Goal: Transaction & Acquisition: Purchase product/service

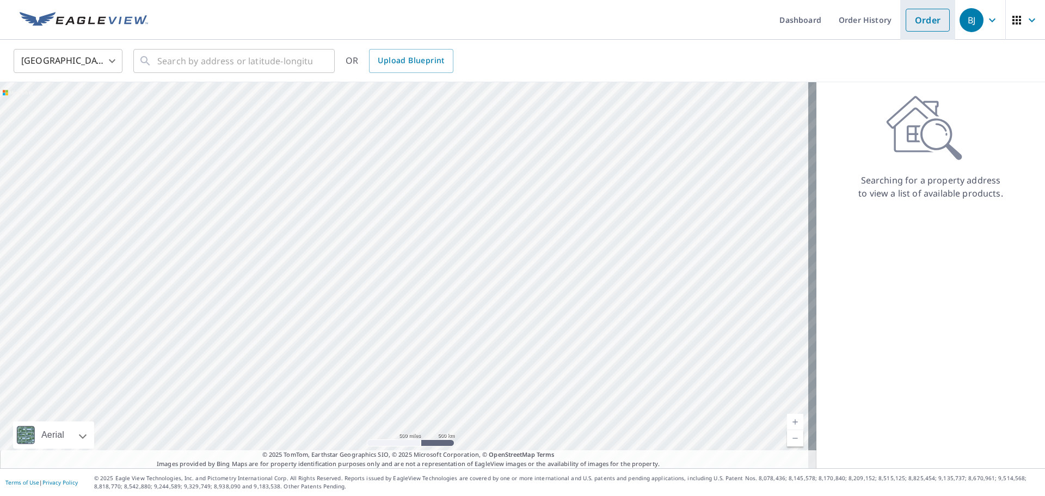
click at [926, 19] on link "Order" at bounding box center [927, 20] width 44 height 23
click at [151, 63] on icon at bounding box center [145, 60] width 13 height 13
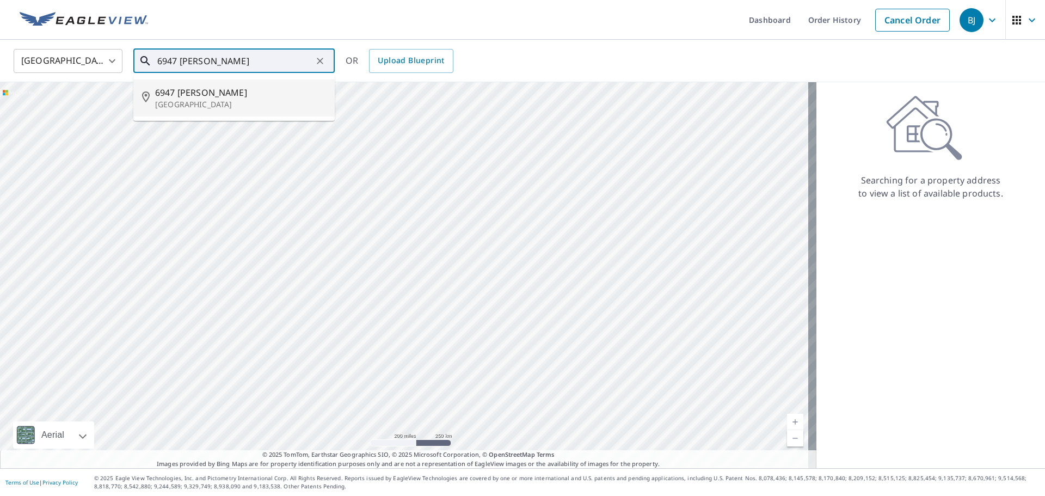
click at [195, 97] on span "6947 [PERSON_NAME]" at bounding box center [240, 92] width 171 height 13
type input "[STREET_ADDRESS]"
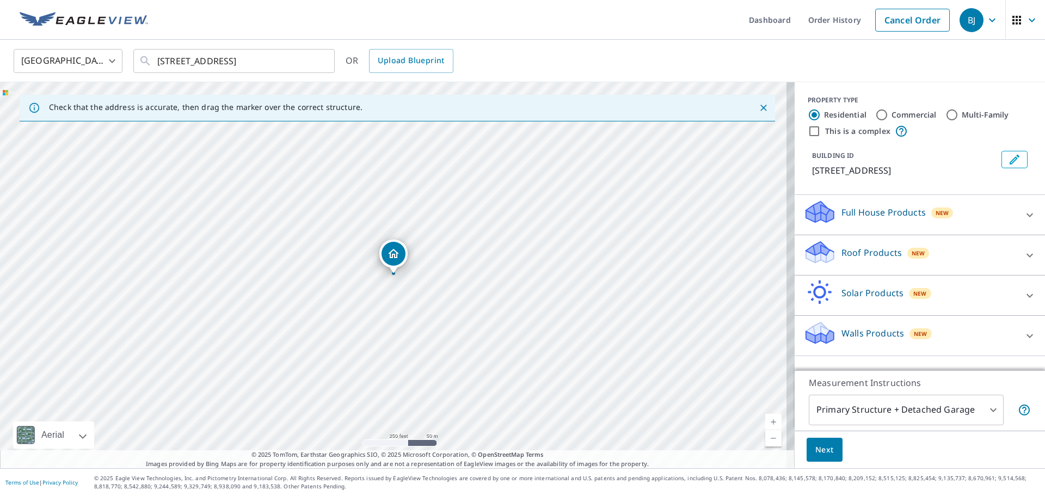
click at [831, 248] on div "Roof Products New" at bounding box center [909, 254] width 213 height 31
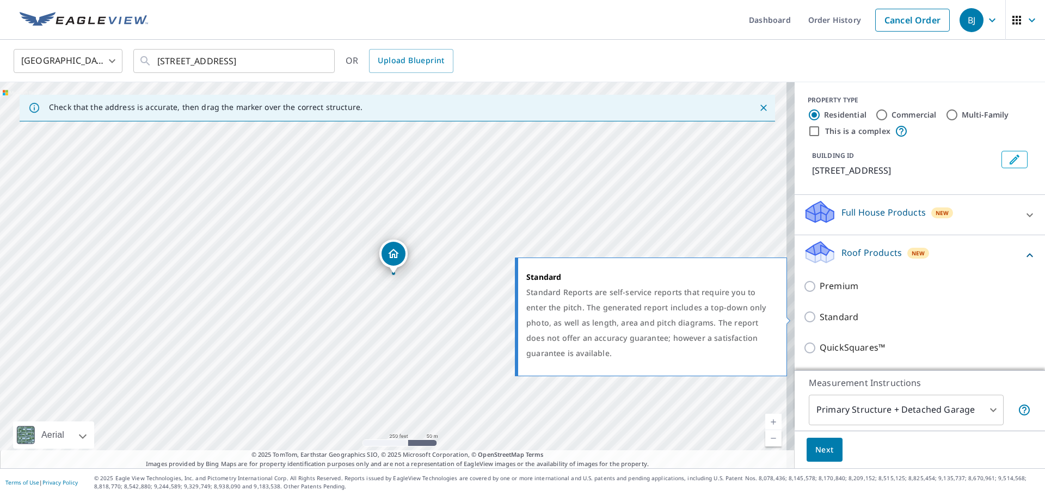
click at [803, 317] on input "Standard" at bounding box center [811, 316] width 16 height 13
checkbox input "true"
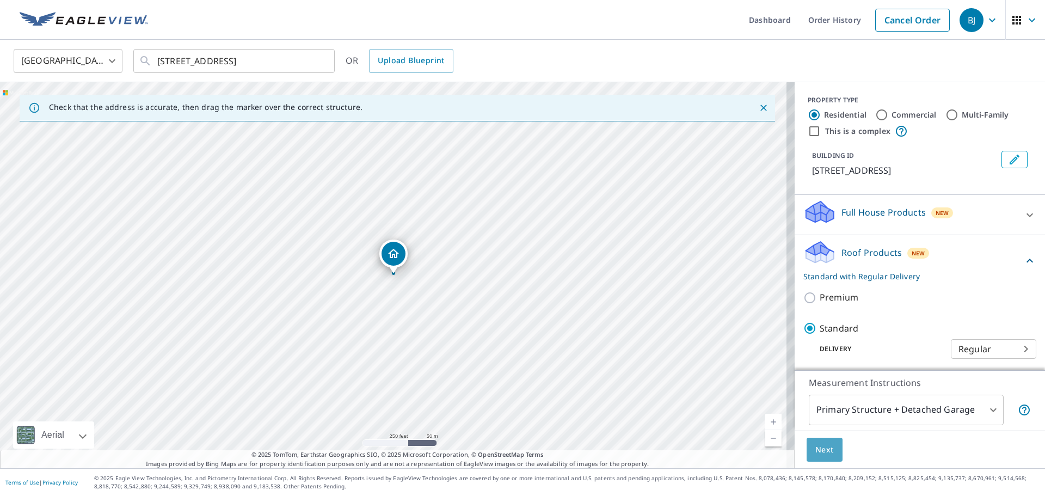
click at [815, 448] on span "Next" at bounding box center [824, 450] width 19 height 14
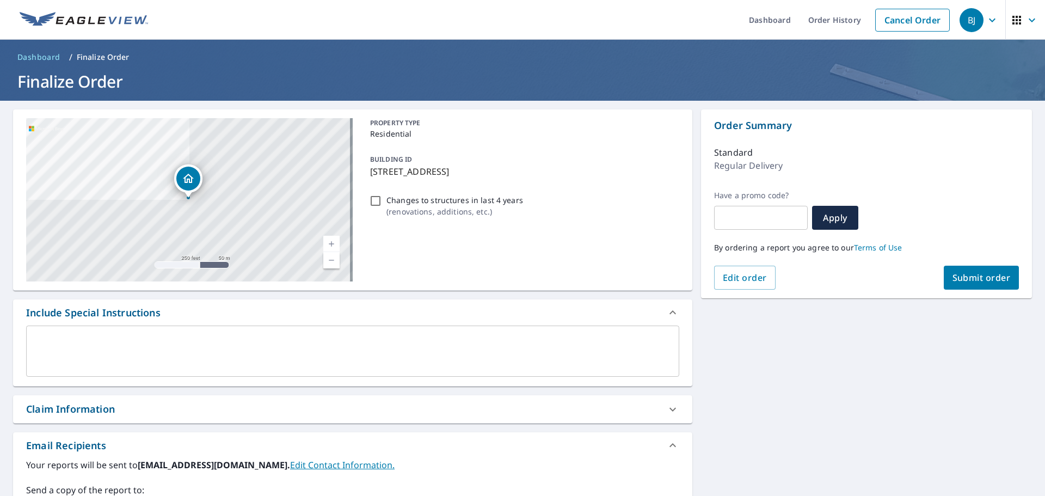
scroll to position [54, 0]
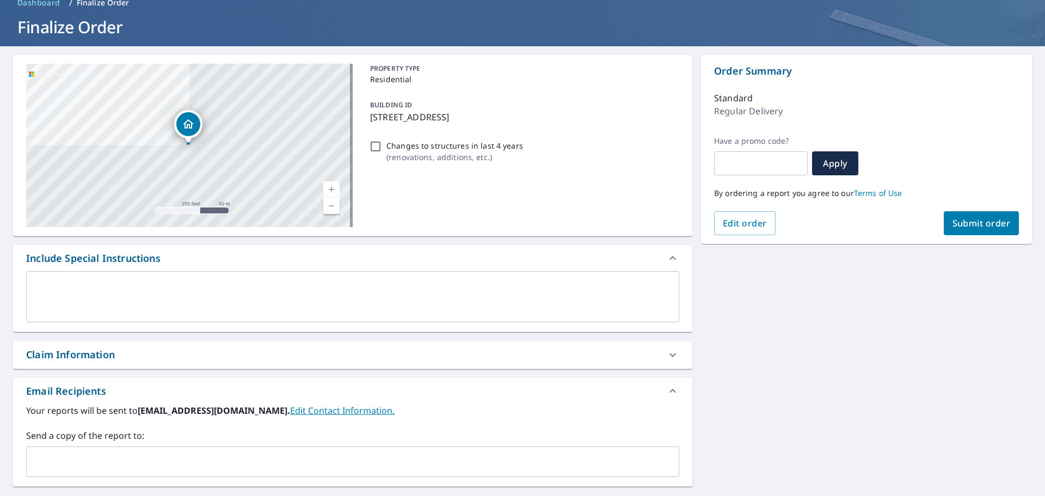
click at [290, 411] on link "Edit Contact Information." at bounding box center [342, 410] width 104 height 12
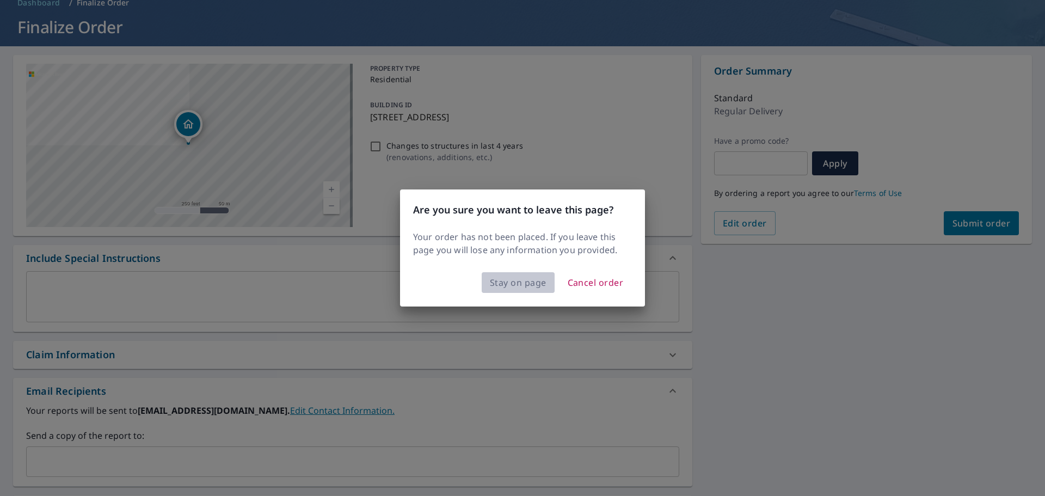
click at [515, 281] on span "Stay on page" at bounding box center [518, 282] width 57 height 15
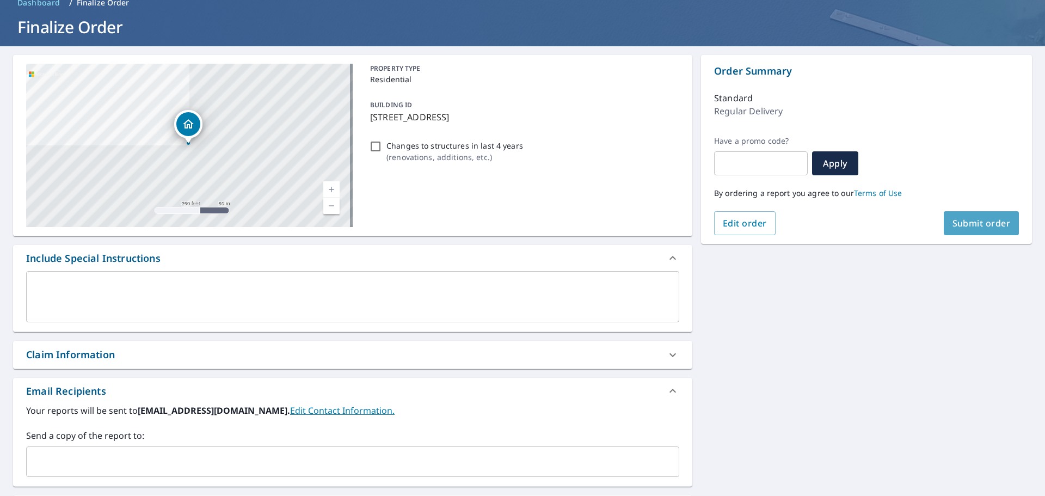
click at [975, 226] on span "Submit order" at bounding box center [981, 223] width 58 height 12
